Goal: Information Seeking & Learning: Learn about a topic

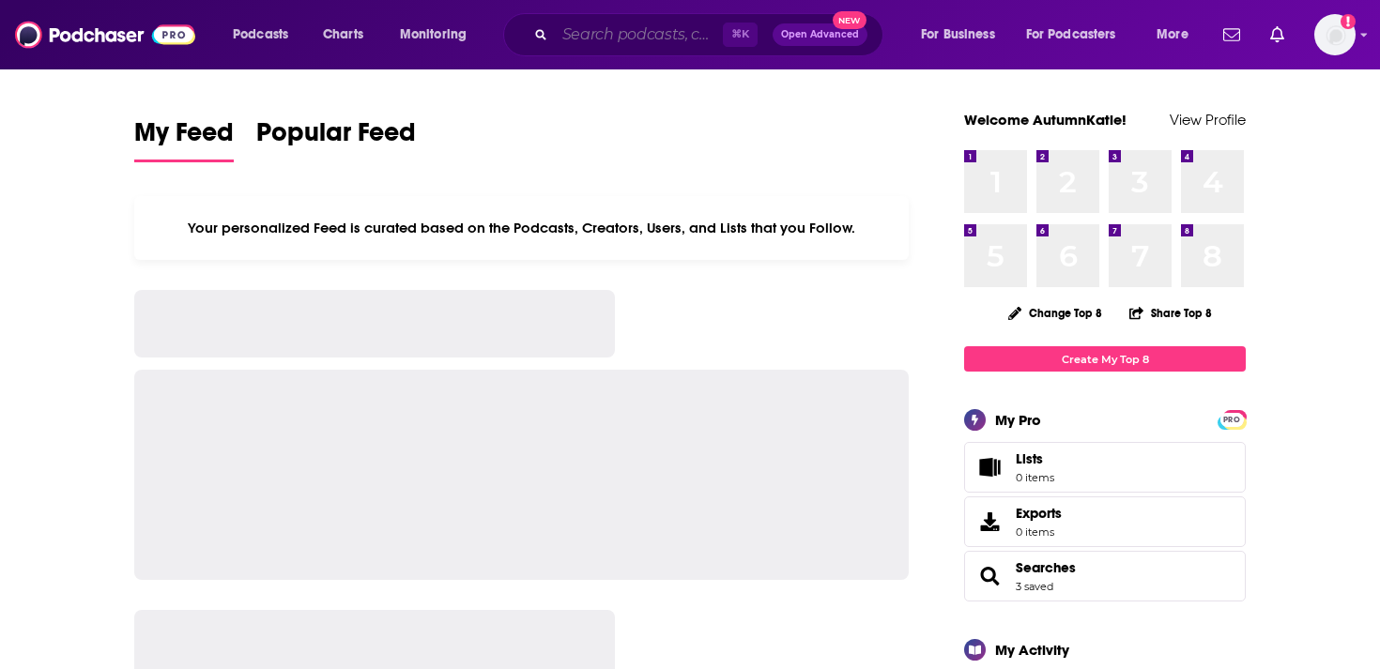
click at [589, 41] on input "Search podcasts, credits, & more..." at bounding box center [639, 35] width 168 height 30
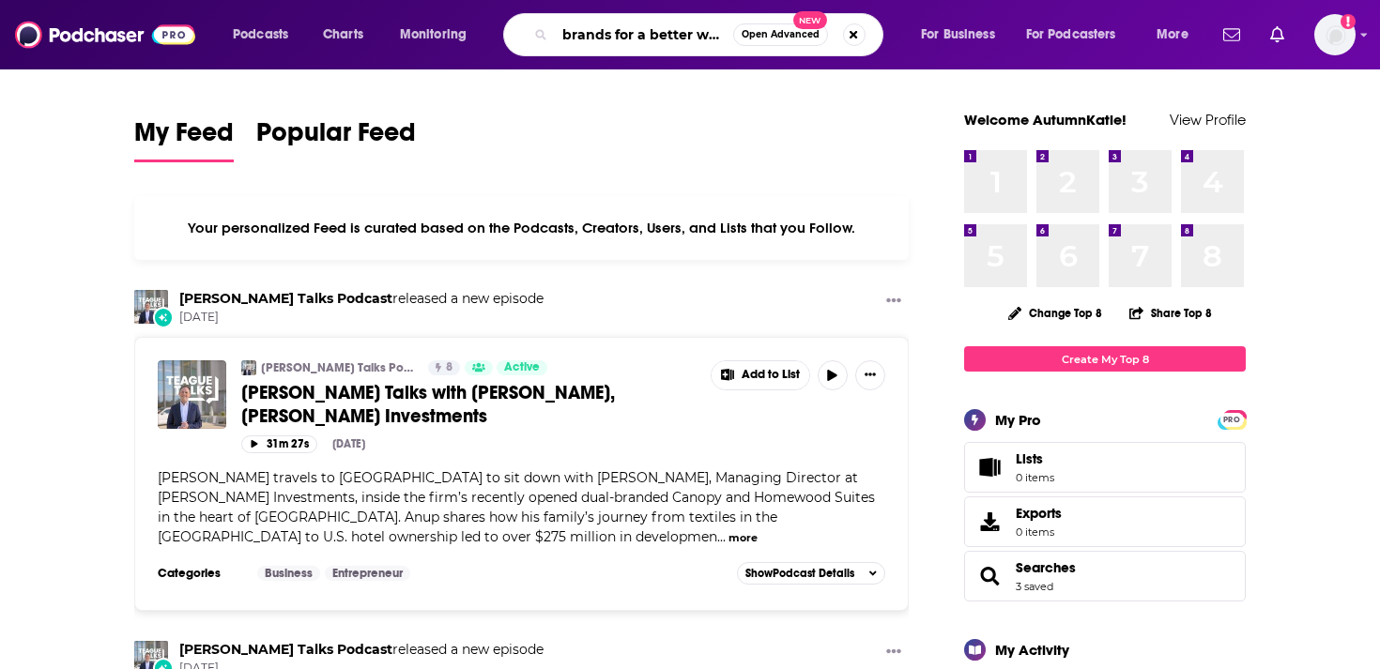
scroll to position [0, 10]
type input "brands for a better world"
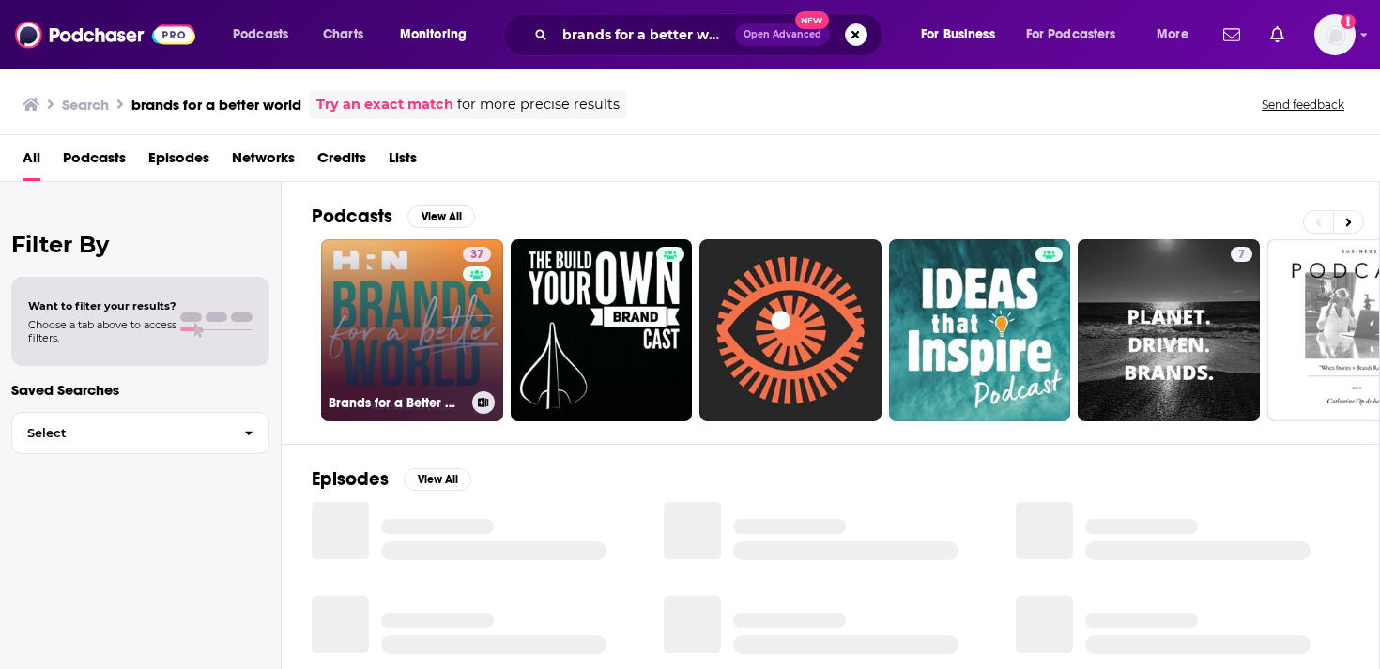
click at [436, 329] on link "37 Brands for a Better World (formerly Evolve CPG)" at bounding box center [412, 330] width 182 height 182
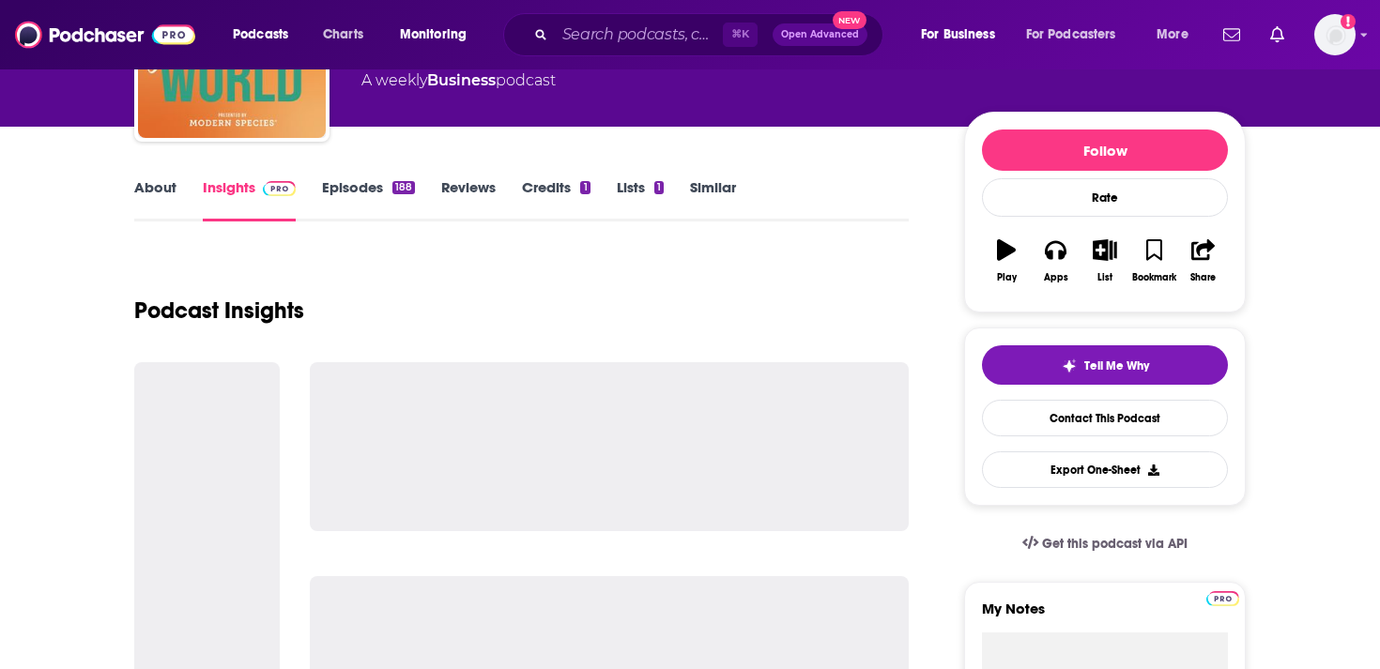
scroll to position [496, 0]
